Goal: Information Seeking & Learning: Learn about a topic

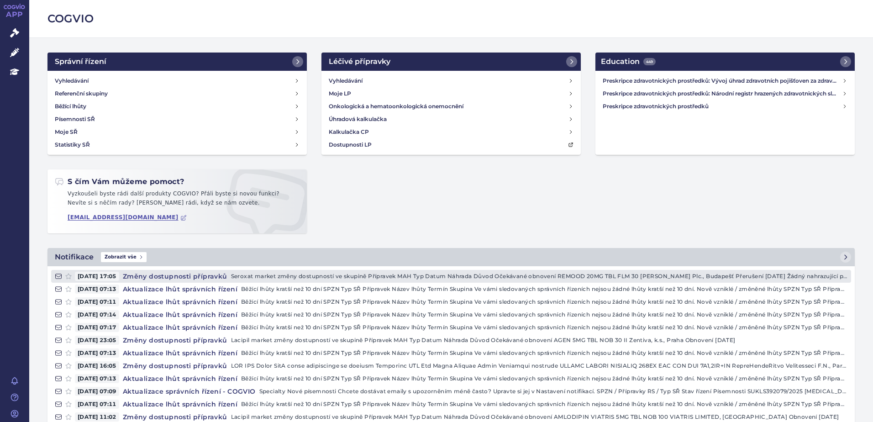
click at [205, 274] on h4 "Změny dostupnosti přípravků" at bounding box center [175, 276] width 112 height 9
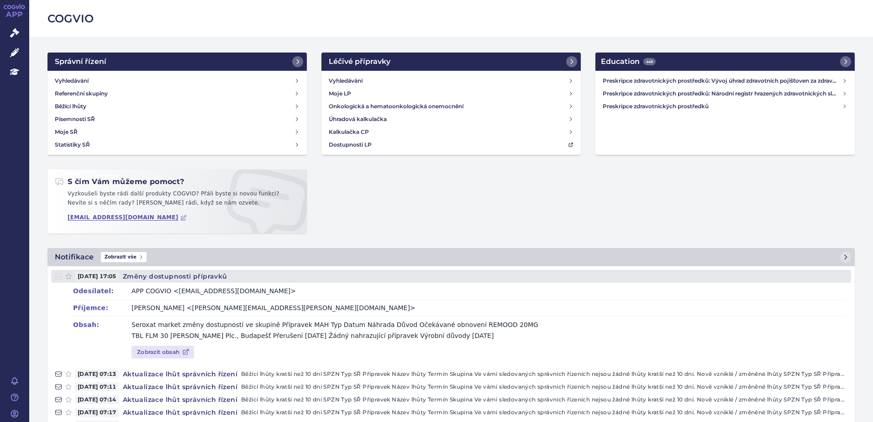
click at [153, 276] on h4 "Změny dostupnosti přípravků" at bounding box center [175, 276] width 112 height 9
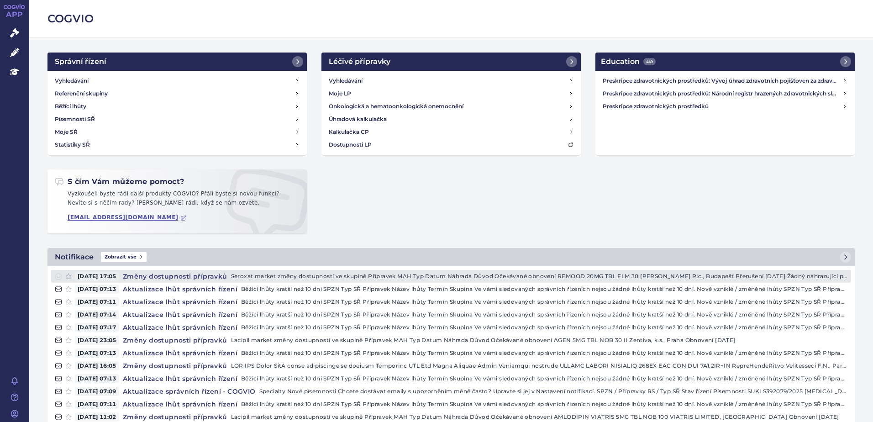
click at [153, 276] on h4 "Změny dostupnosti přípravků" at bounding box center [175, 276] width 112 height 9
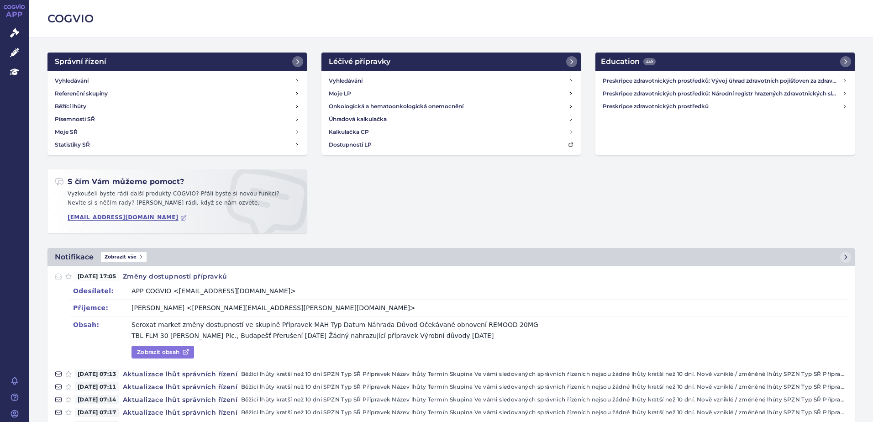
click at [155, 354] on link "Zobrazit obsah" at bounding box center [162, 352] width 63 height 13
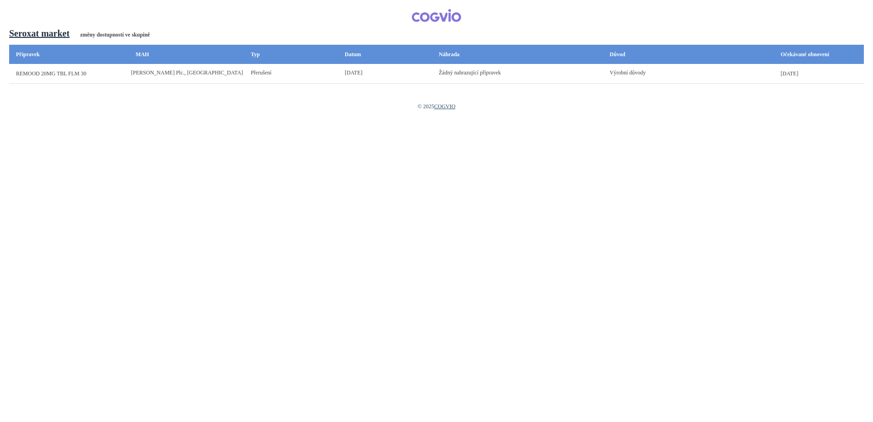
click at [44, 74] on span "20MG TBL FLM 30" at bounding box center [63, 73] width 45 height 6
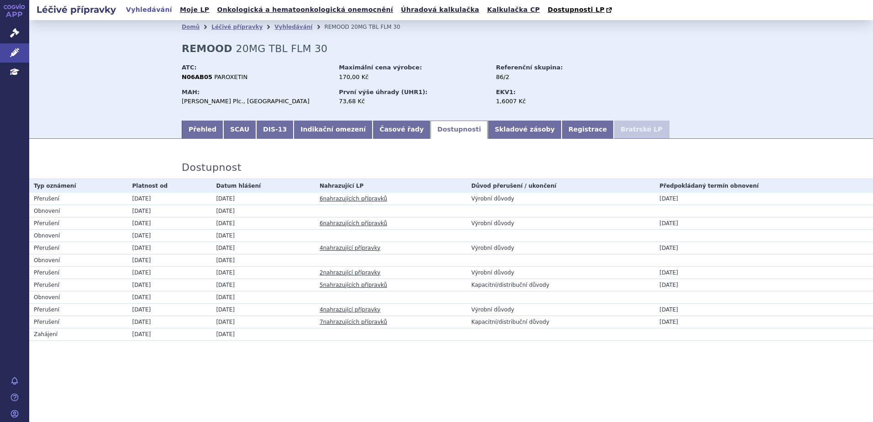
click at [341, 197] on link "6 nahrazujících přípravků" at bounding box center [353, 198] width 68 height 6
click at [346, 199] on link "6 nahrazujících přípravků" at bounding box center [353, 198] width 68 height 6
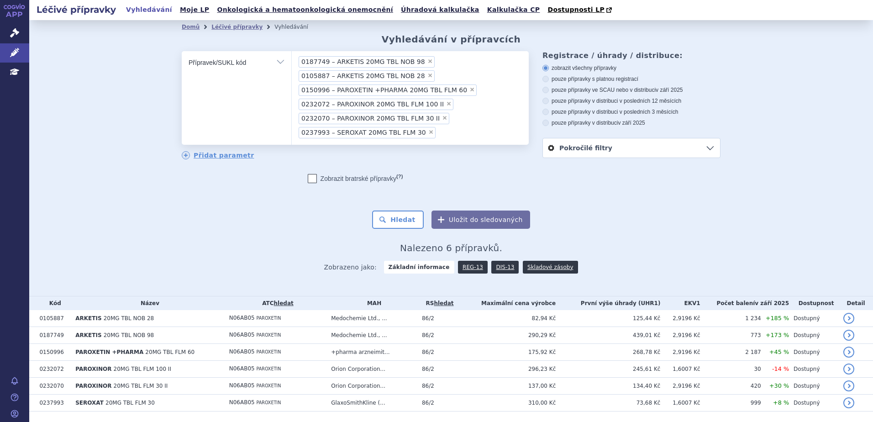
scroll to position [26, 0]
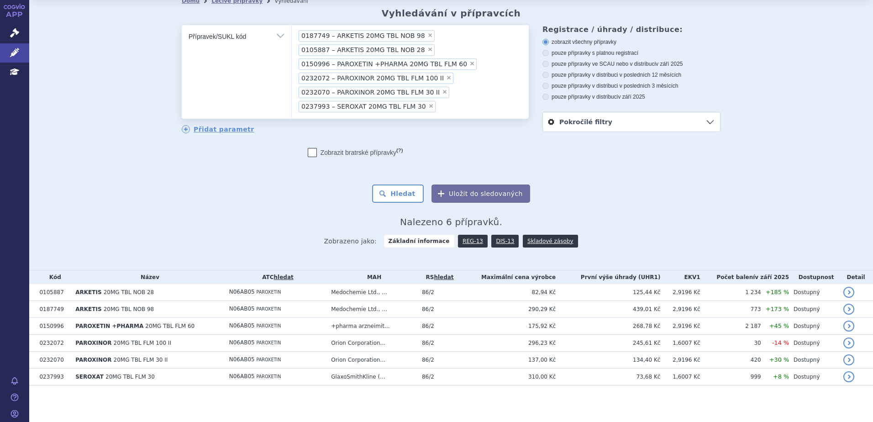
drag, startPoint x: 865, startPoint y: 246, endPoint x: 869, endPoint y: 253, distance: 7.6
click at [869, 253] on div "Léčivé přípravky Vyhledávání Moje LP Onkologická a hematoonkologická onemocnění…" at bounding box center [450, 211] width 843 height 422
